Goal: Information Seeking & Learning: Learn about a topic

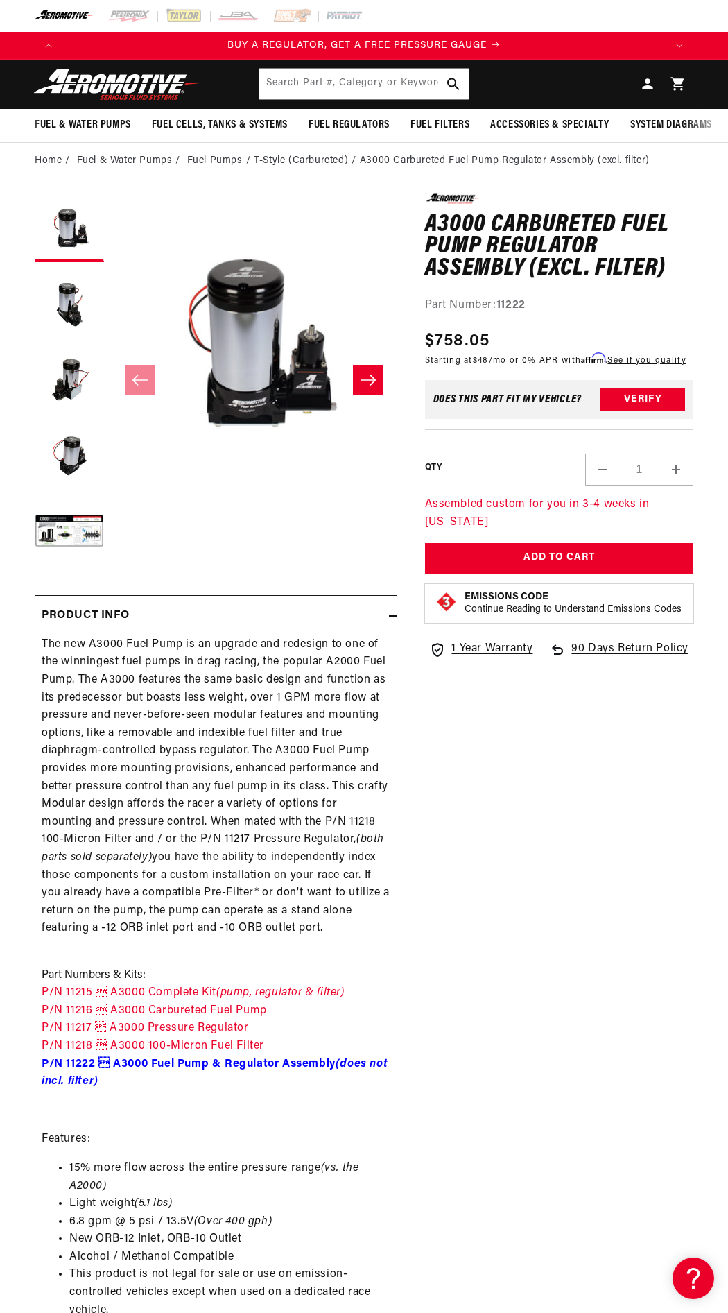
scroll to position [0, 603]
